Goal: Task Accomplishment & Management: Manage account settings

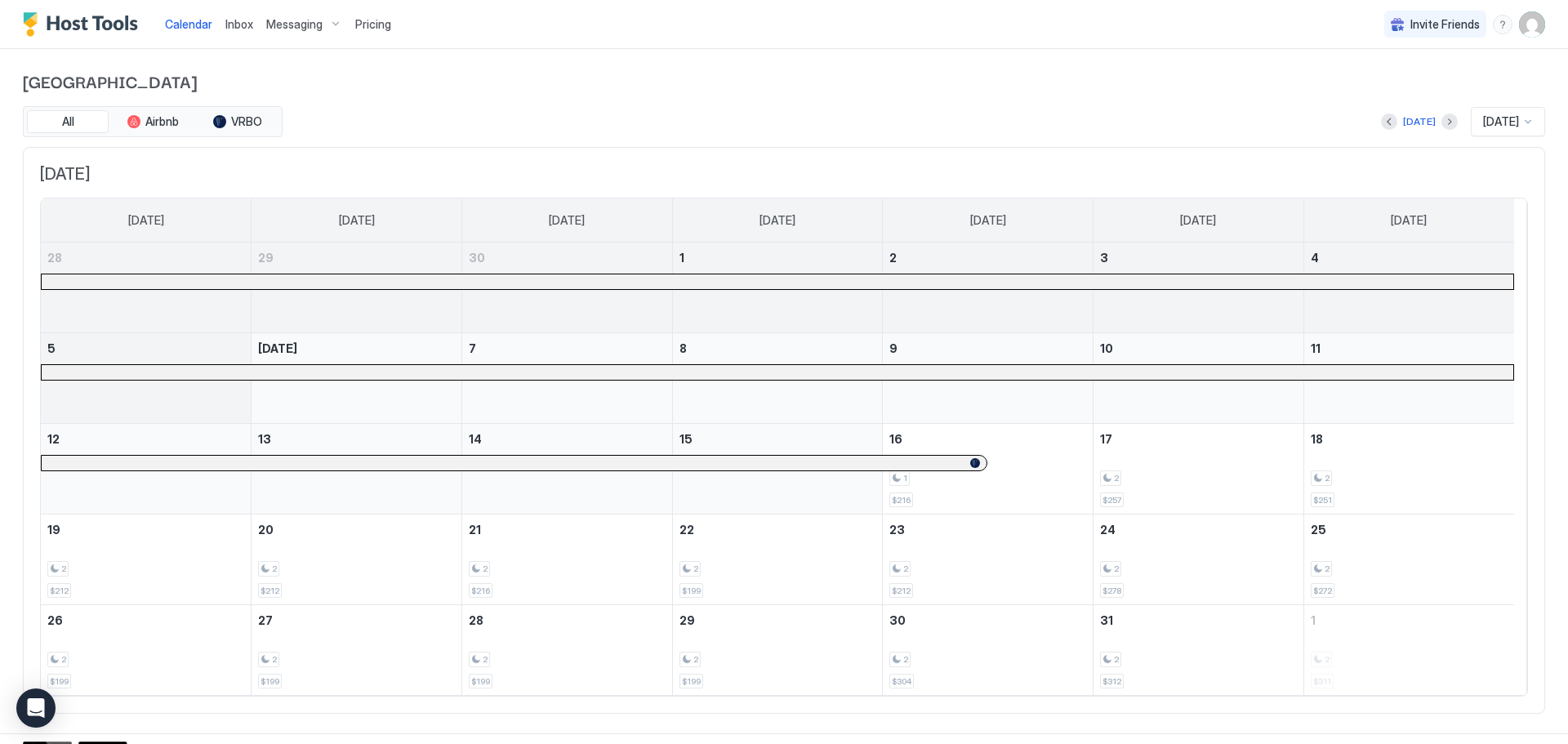
click at [1523, 24] on img "User profile" at bounding box center [1532, 24] width 26 height 26
click at [1357, 91] on span "Settings" at bounding box center [1372, 91] width 44 height 15
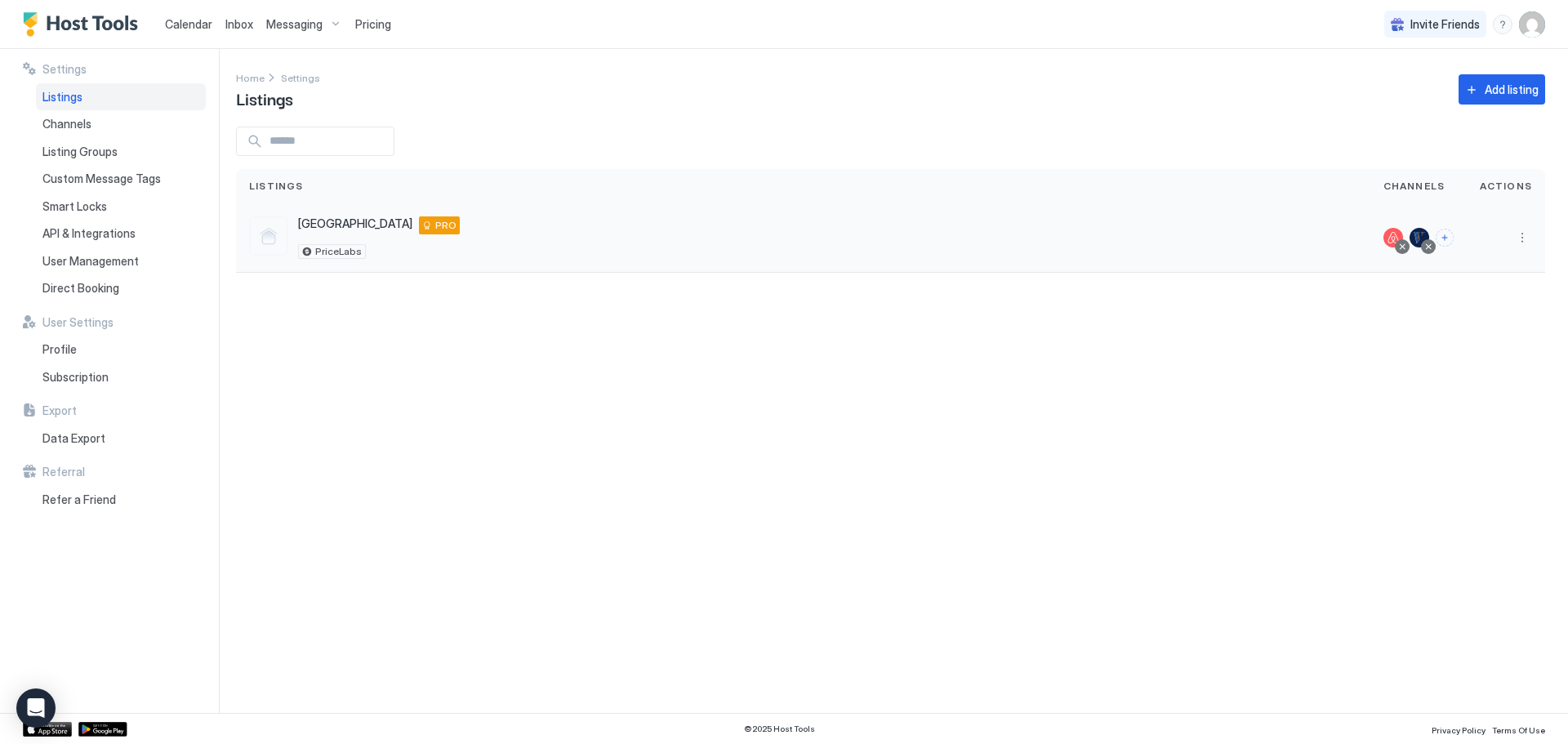
click at [476, 219] on div "[GEOGRAPHIC_DATA] [STREET_ADDRESS] PRO PriceLabs" at bounding box center [802, 238] width 1108 height 42
click at [320, 225] on span "[GEOGRAPHIC_DATA]" at bounding box center [355, 224] width 114 height 15
click at [373, 222] on div "[GEOGRAPHIC_DATA] [STREET_ADDRESS] PRO" at bounding box center [379, 226] width 162 height 18
click at [334, 223] on span "[GEOGRAPHIC_DATA]" at bounding box center [355, 224] width 114 height 15
click at [268, 238] on div at bounding box center [268, 236] width 39 height 39
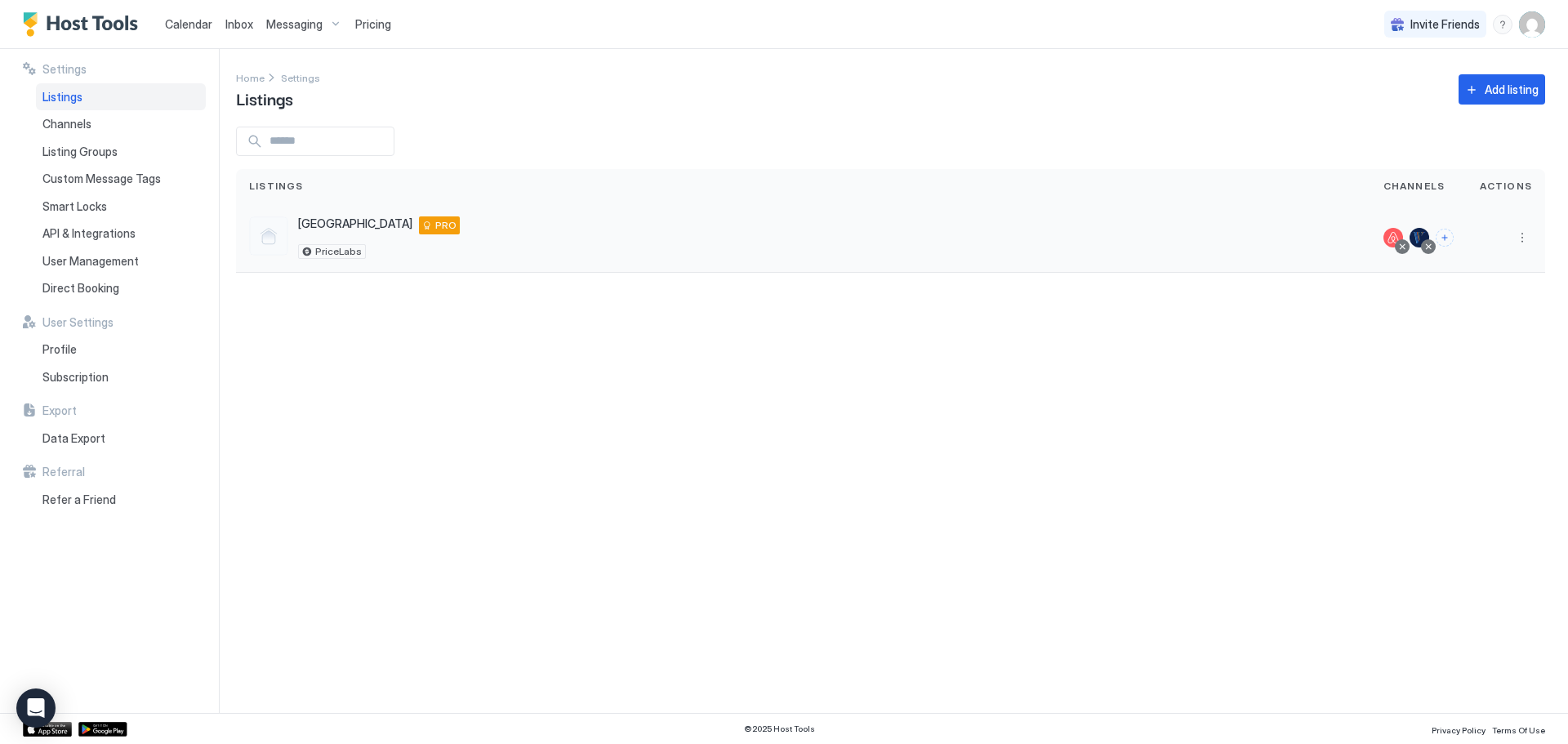
click at [354, 223] on span "[GEOGRAPHIC_DATA]" at bounding box center [355, 224] width 114 height 15
click at [353, 223] on span "[GEOGRAPHIC_DATA]" at bounding box center [355, 224] width 114 height 15
click at [352, 222] on span "[GEOGRAPHIC_DATA]" at bounding box center [355, 224] width 114 height 15
drag, startPoint x: 512, startPoint y: 243, endPoint x: 1235, endPoint y: 238, distance: 723.0
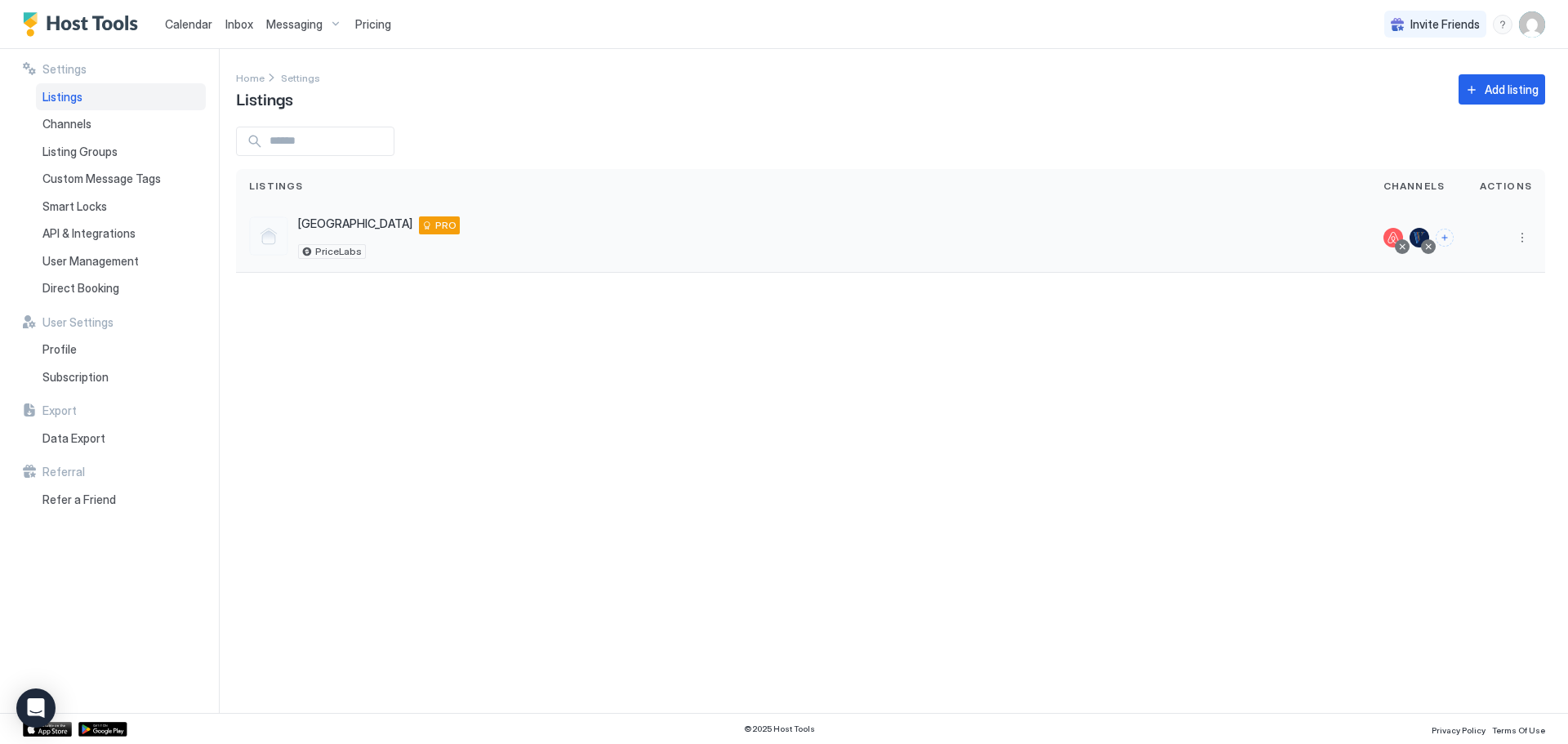
click at [513, 243] on div "[GEOGRAPHIC_DATA] [STREET_ADDRESS] PRO PriceLabs" at bounding box center [802, 238] width 1108 height 42
click at [75, 209] on span "Smart Locks" at bounding box center [74, 206] width 65 height 15
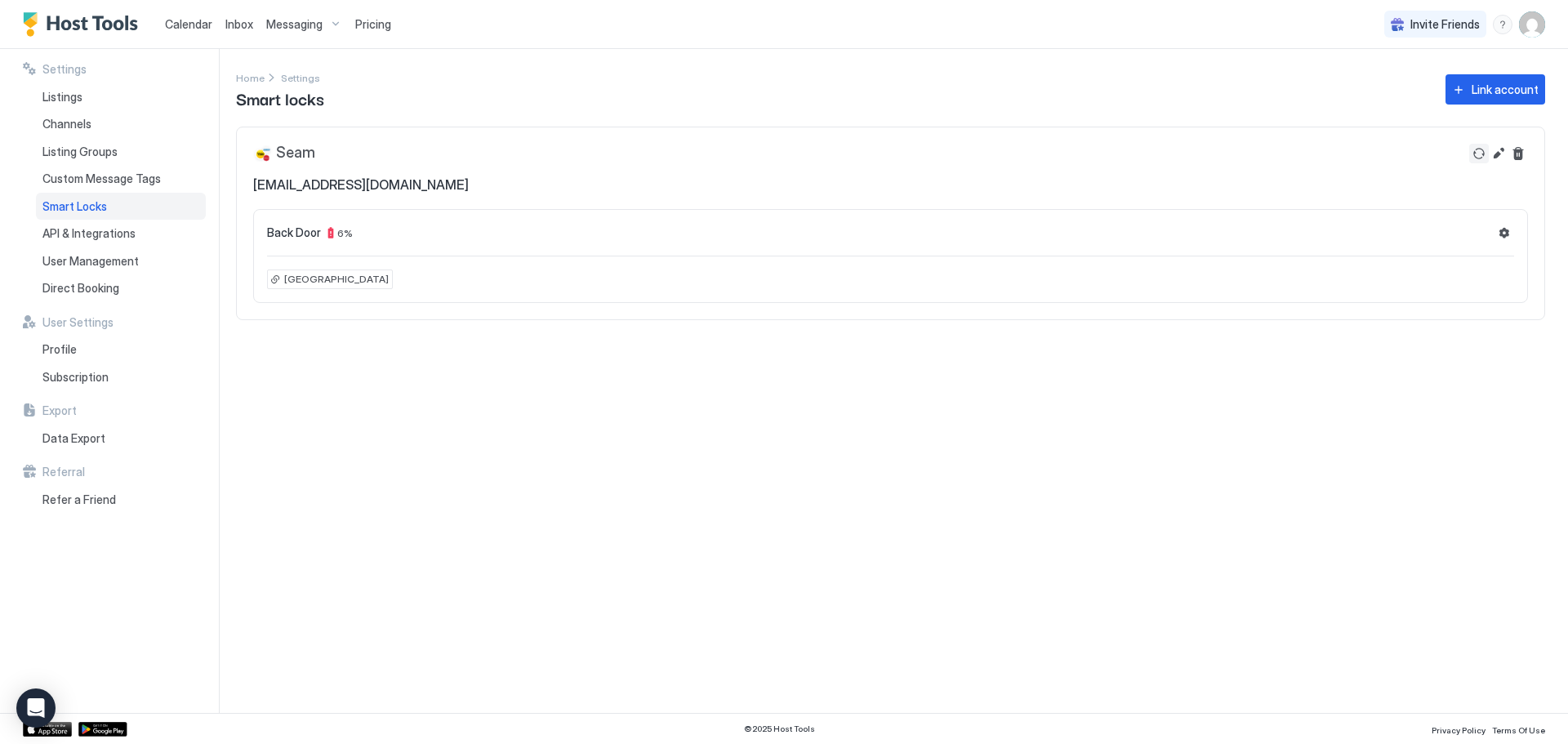
click at [1479, 152] on button "Refresh" at bounding box center [1479, 154] width 20 height 20
click at [84, 152] on span "Listing Groups" at bounding box center [79, 152] width 75 height 15
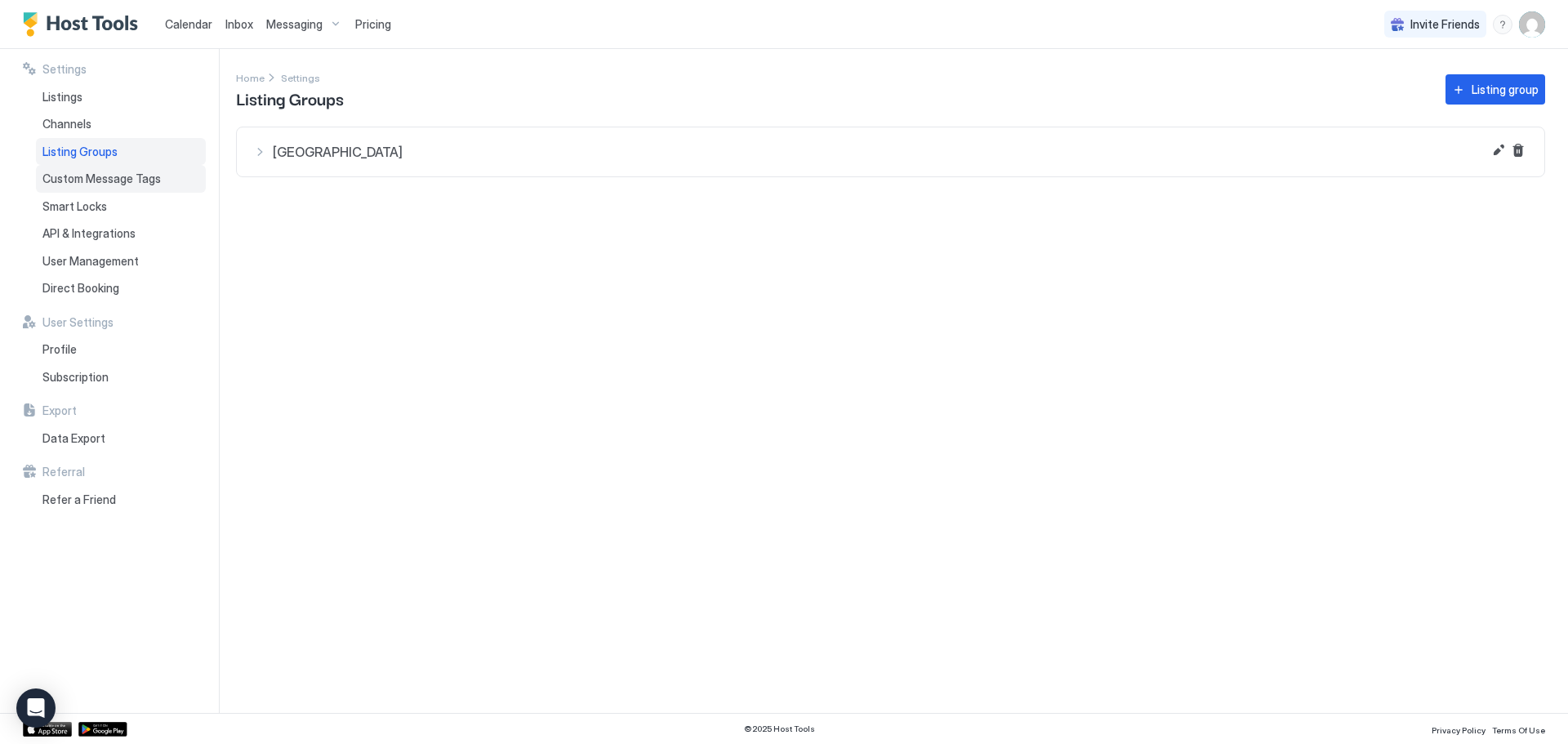
click at [86, 183] on span "Custom Message Tags" at bounding box center [101, 179] width 118 height 15
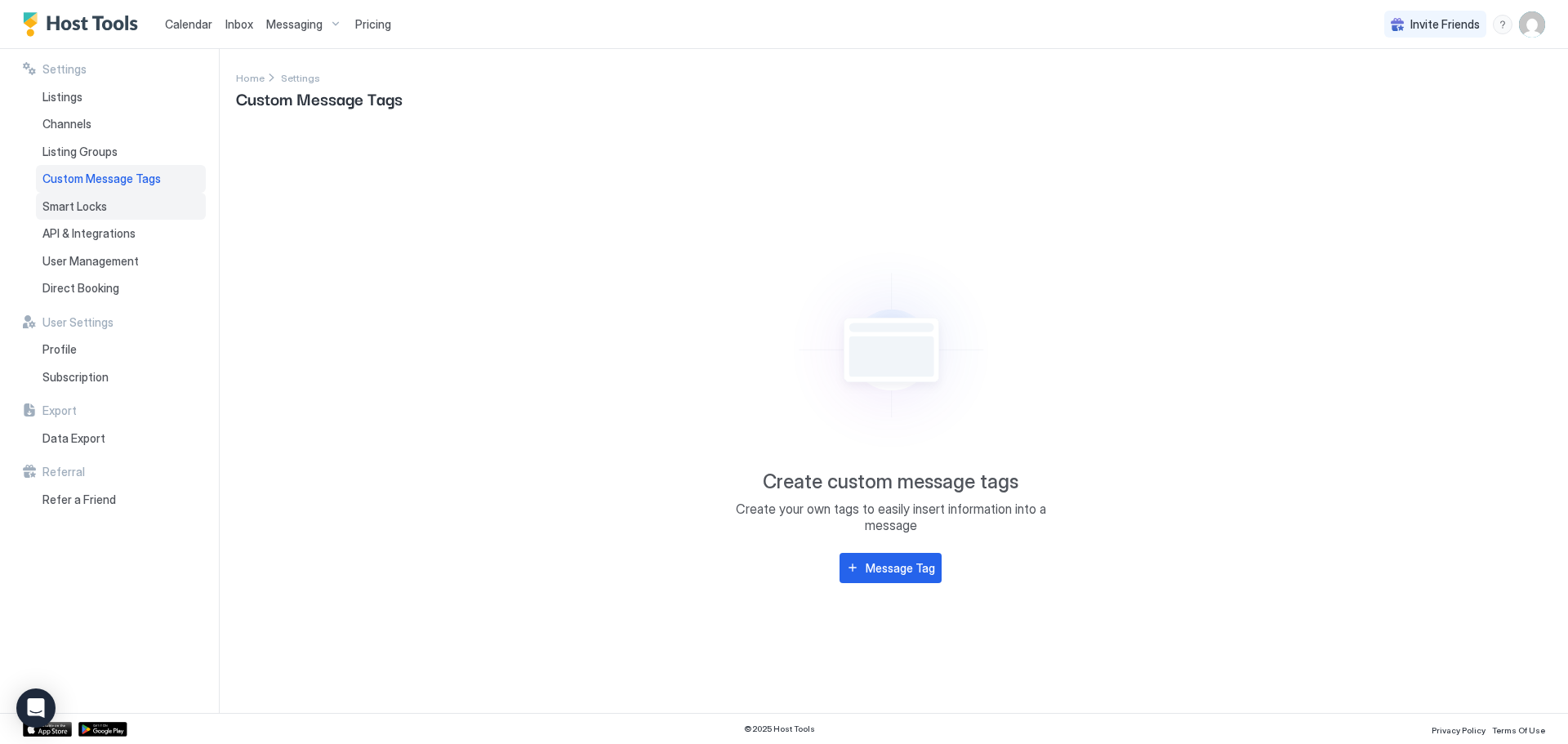
click at [85, 205] on span "Smart Locks" at bounding box center [74, 206] width 65 height 15
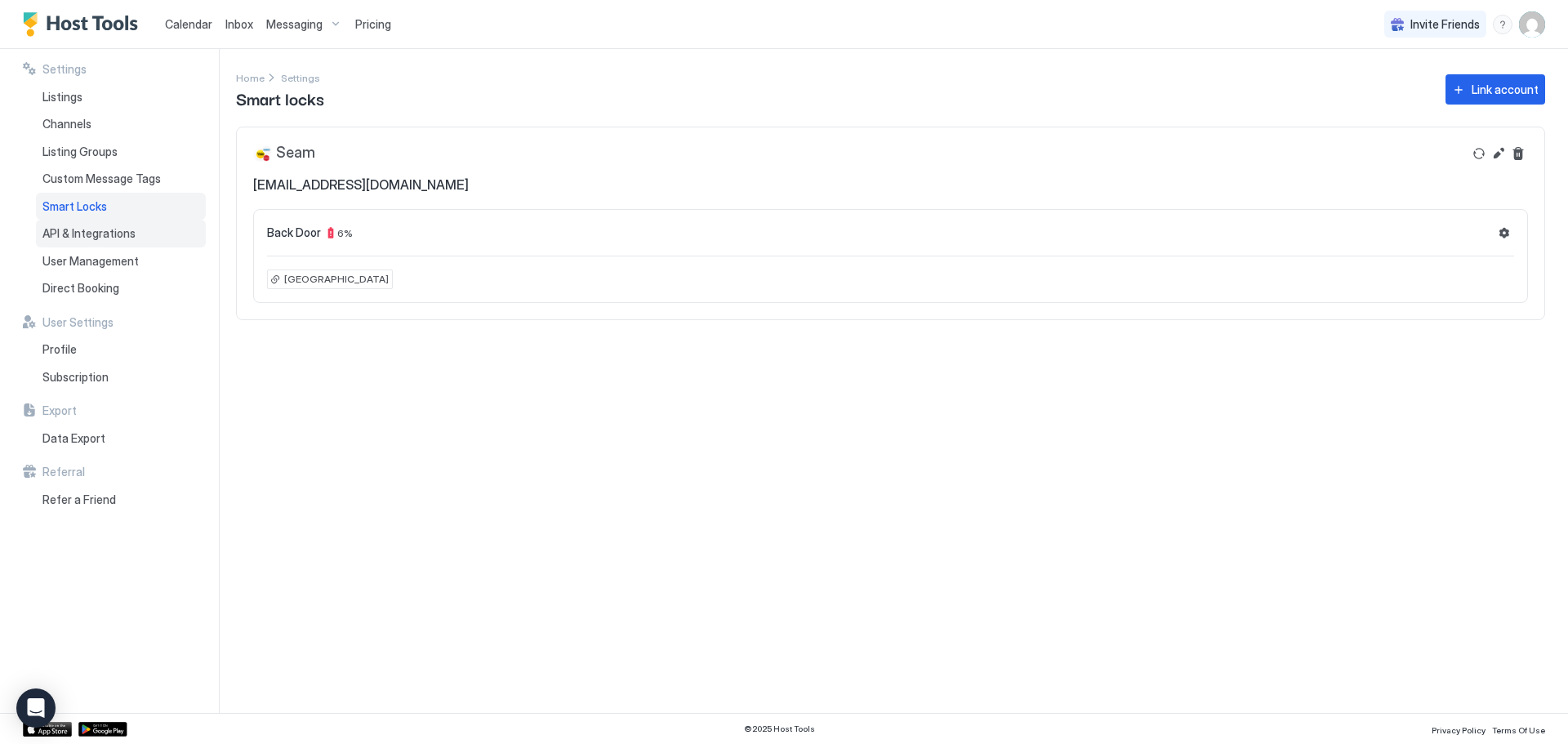
click at [81, 237] on span "API & Integrations" at bounding box center [88, 233] width 93 height 15
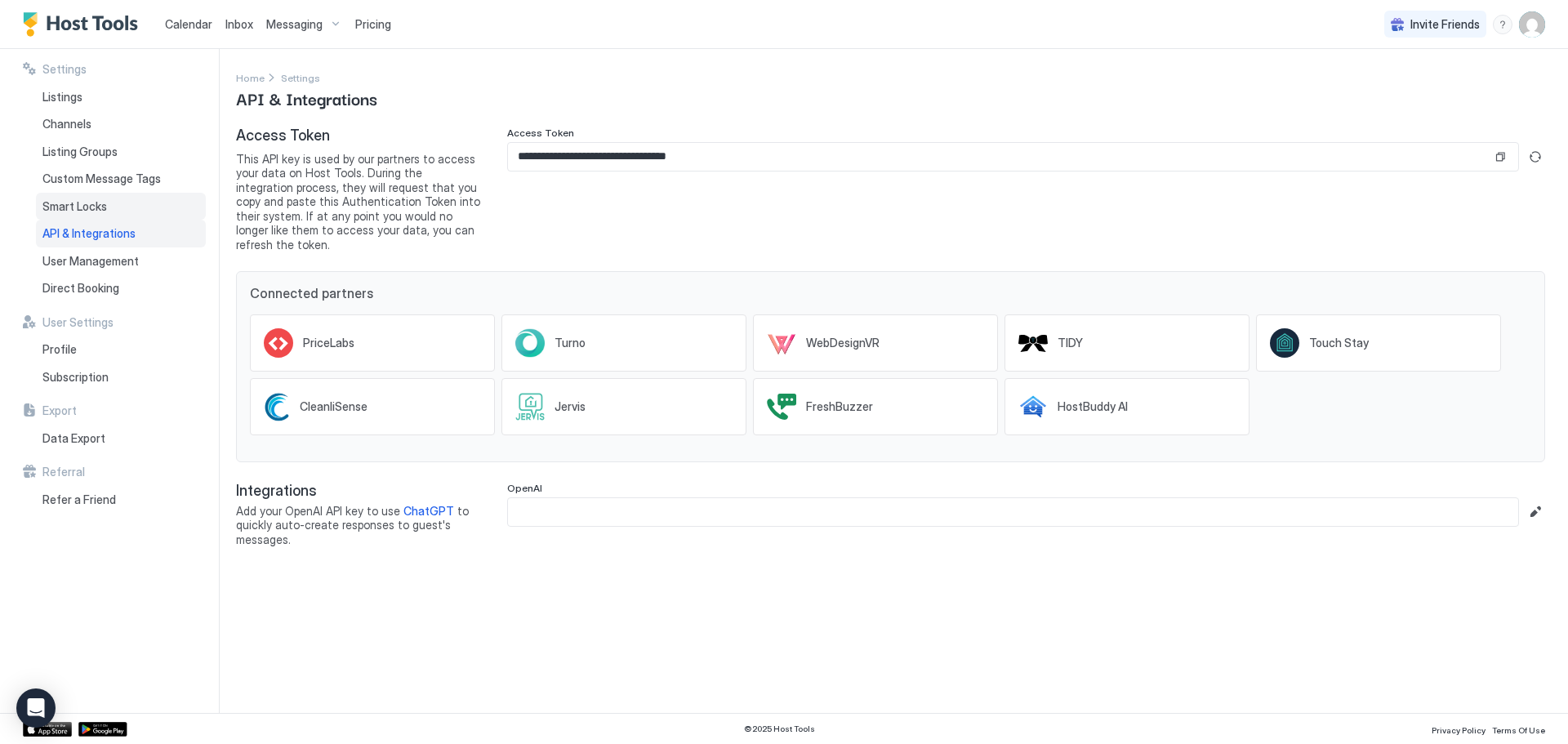
click at [86, 201] on span "Smart Locks" at bounding box center [74, 206] width 65 height 15
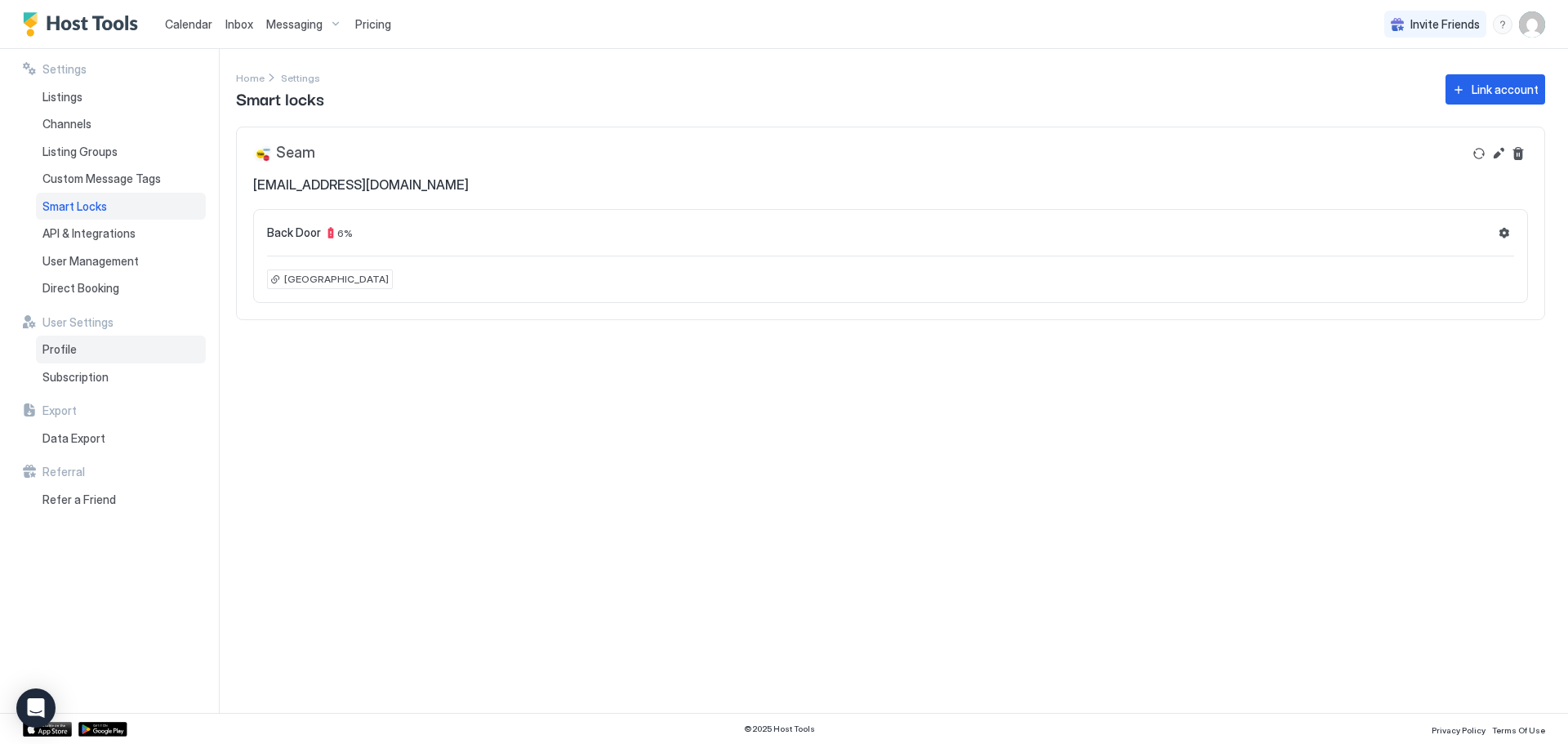
click at [65, 345] on span "Profile" at bounding box center [59, 349] width 34 height 15
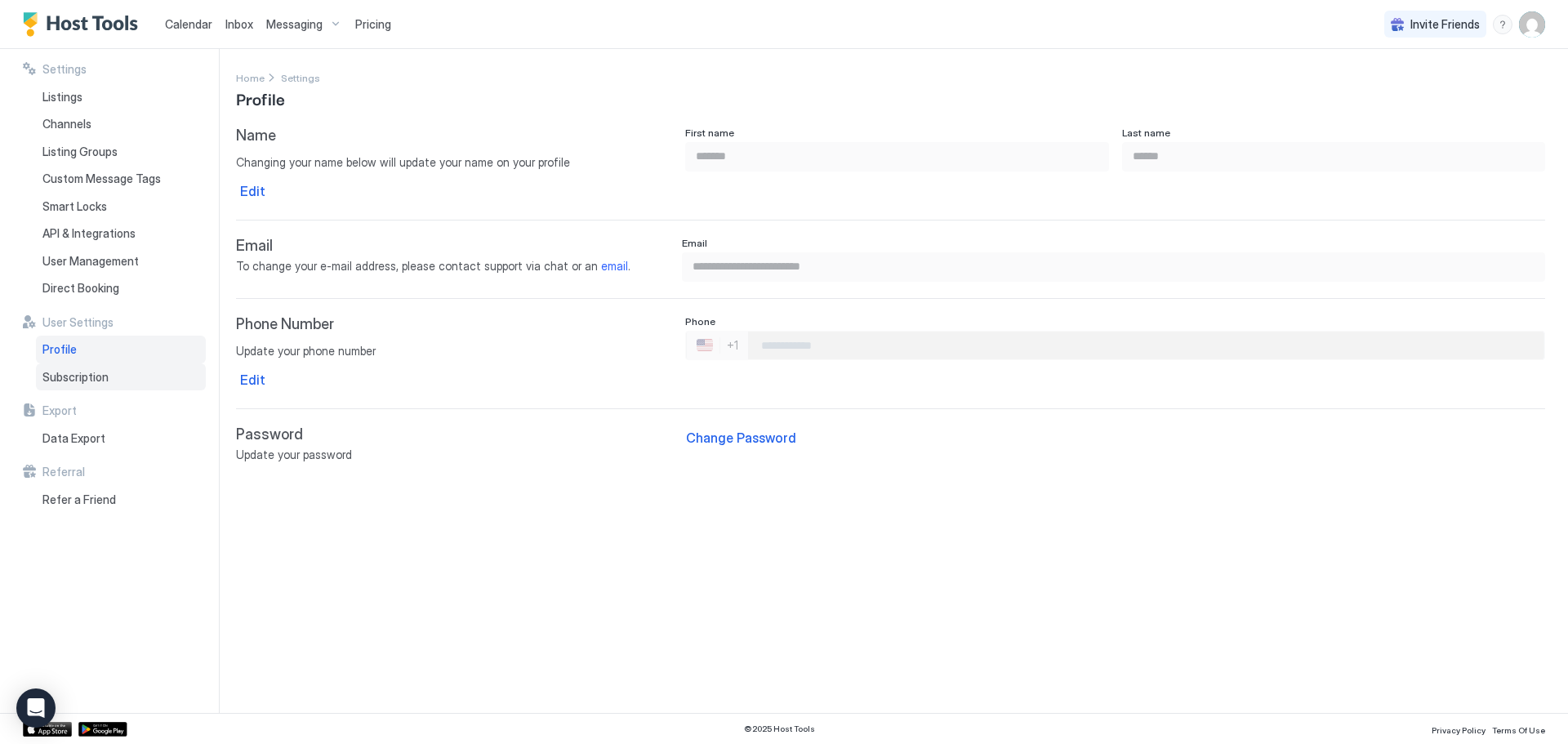
click at [78, 377] on span "Subscription" at bounding box center [75, 377] width 66 height 15
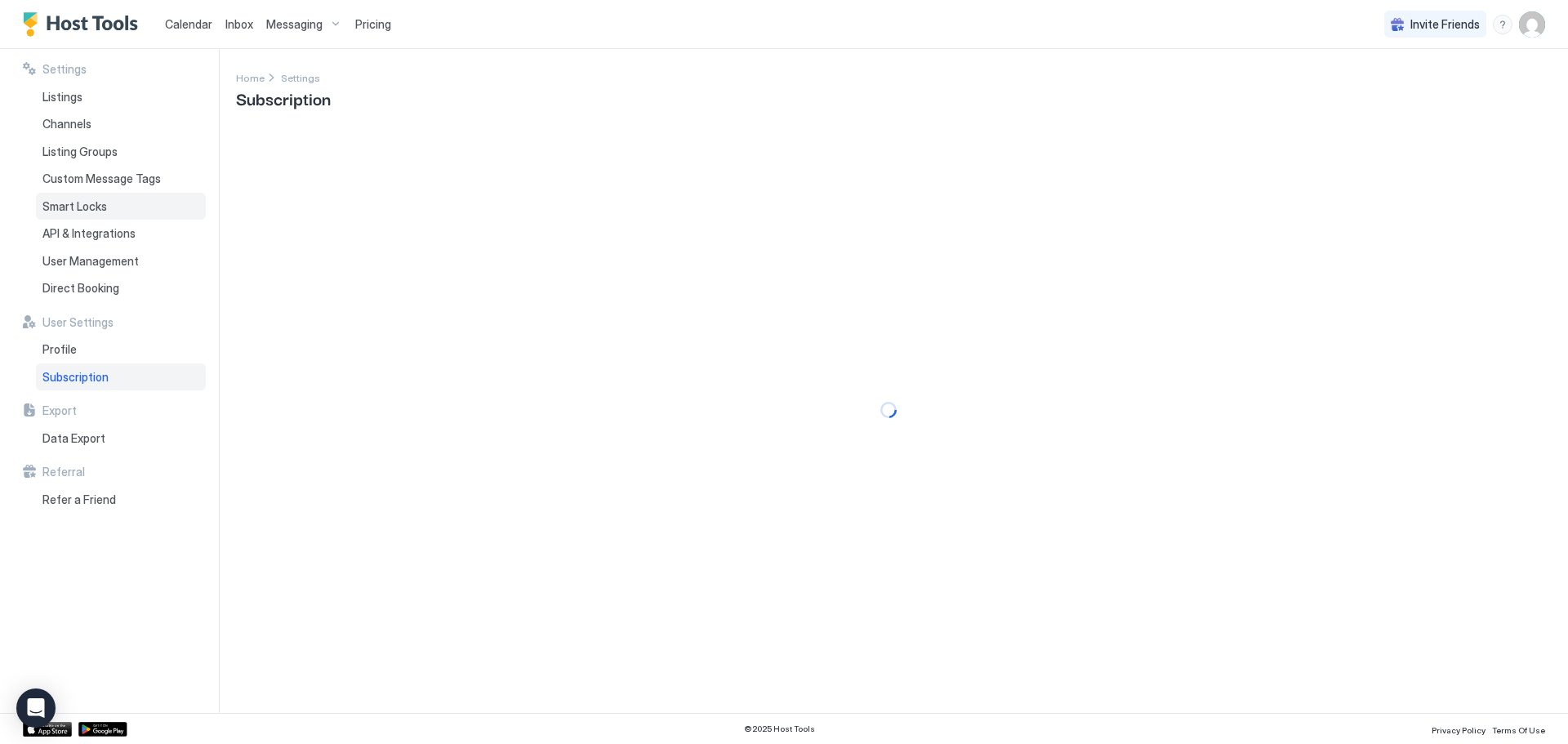
click at [88, 204] on span "Smart Locks" at bounding box center [74, 206] width 65 height 15
